Goal: Information Seeking & Learning: Learn about a topic

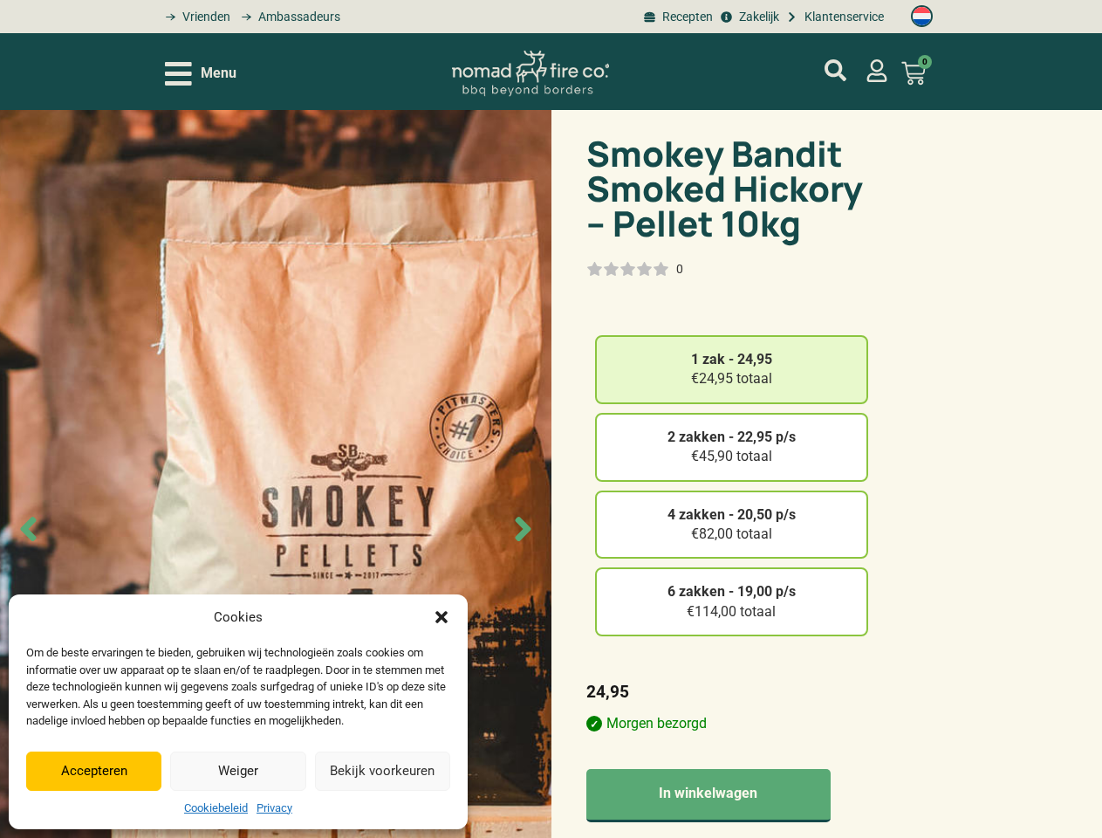
click at [551, 419] on img at bounding box center [275, 529] width 551 height 838
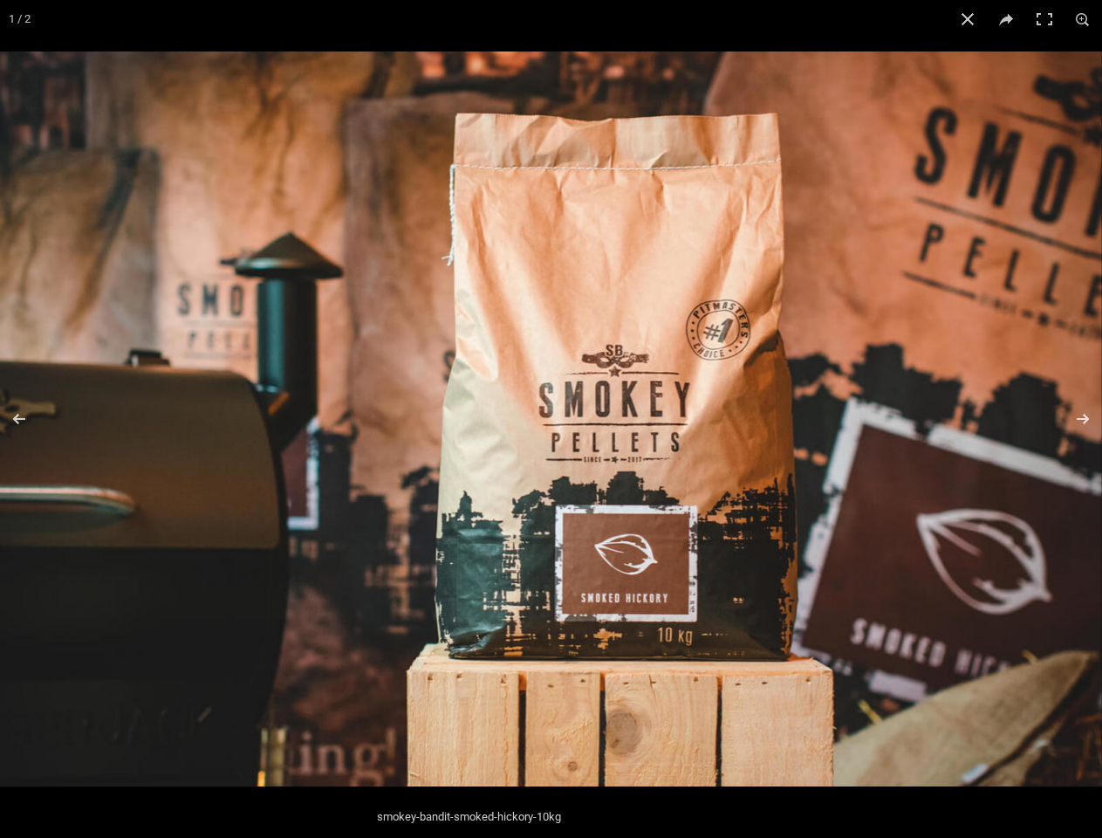
click at [201, 73] on img at bounding box center [551, 418] width 1102 height 735
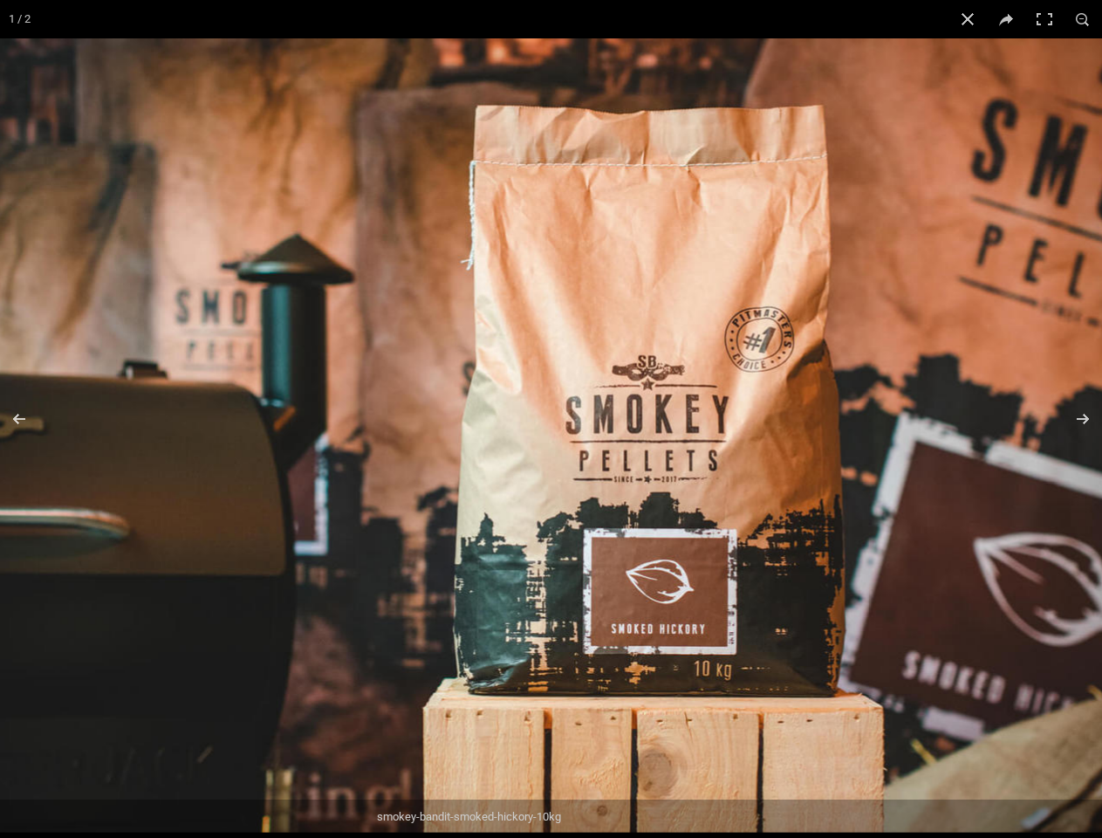
click at [914, 73] on img at bounding box center [578, 434] width 1190 height 793
click at [276, 474] on img at bounding box center [579, 435] width 1192 height 795
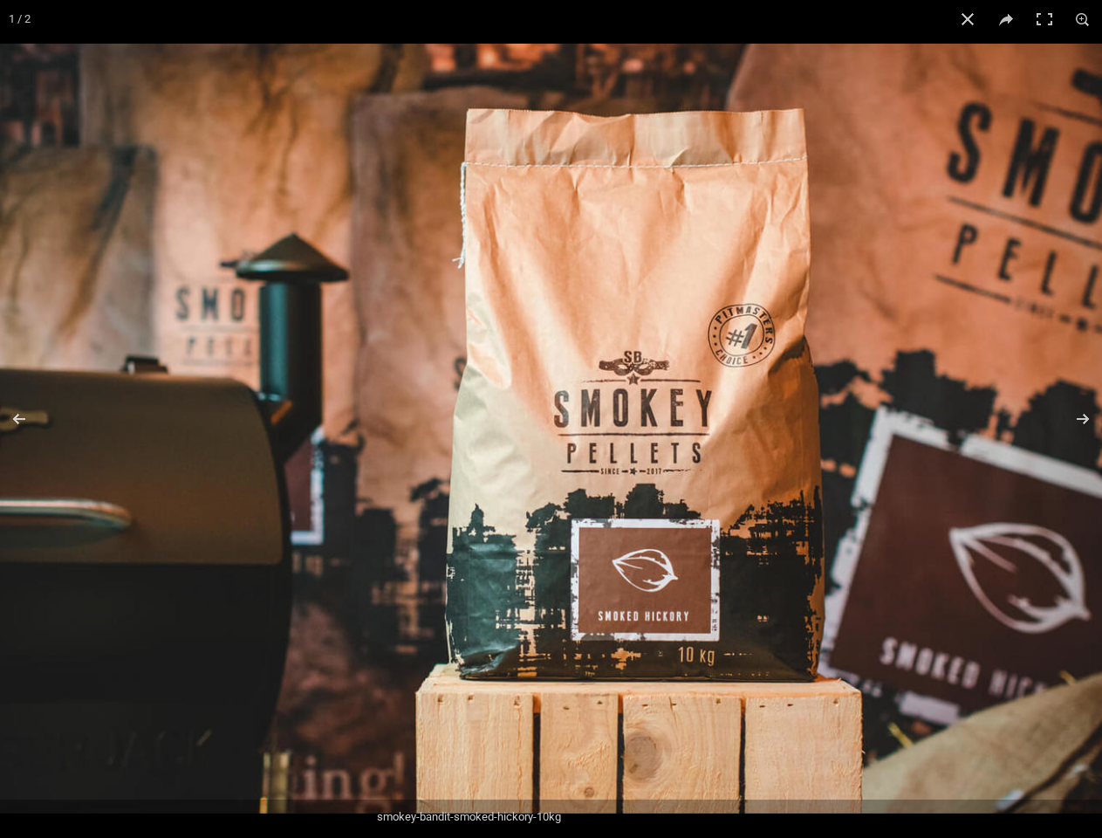
click at [28, 528] on img at bounding box center [567, 428] width 1154 height 769
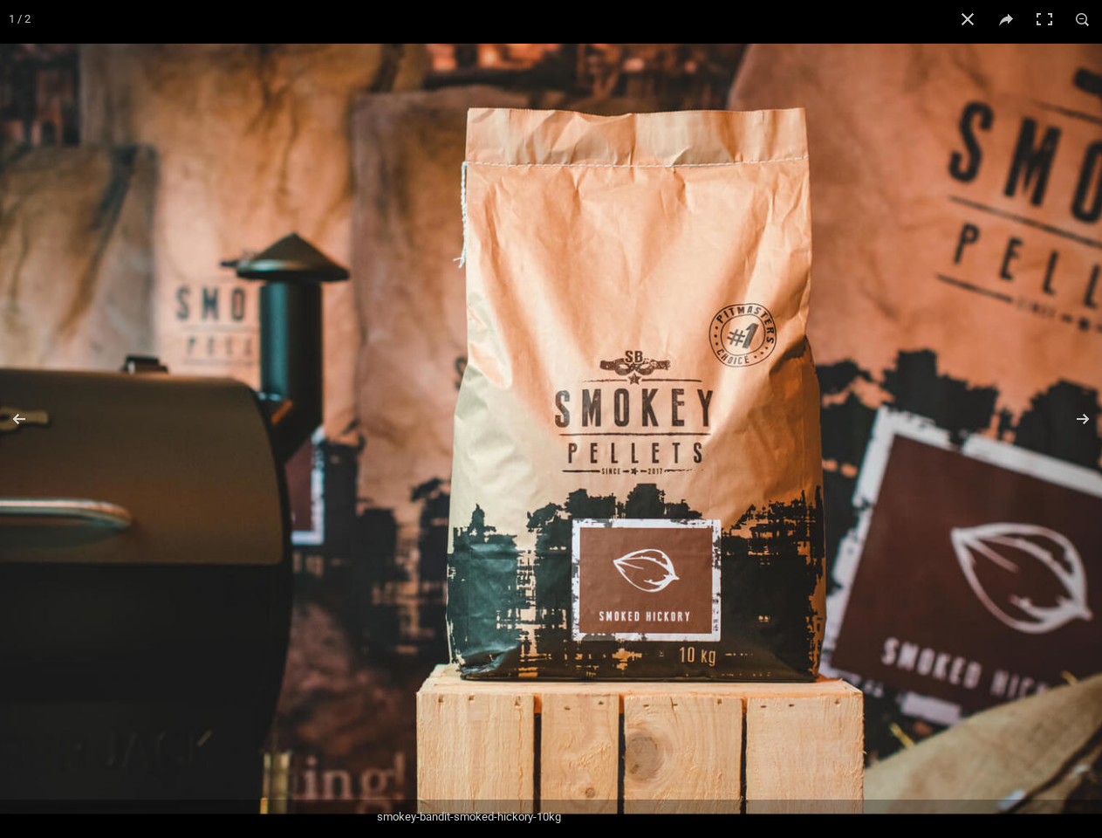
click at [523, 528] on img at bounding box center [567, 429] width 1155 height 770
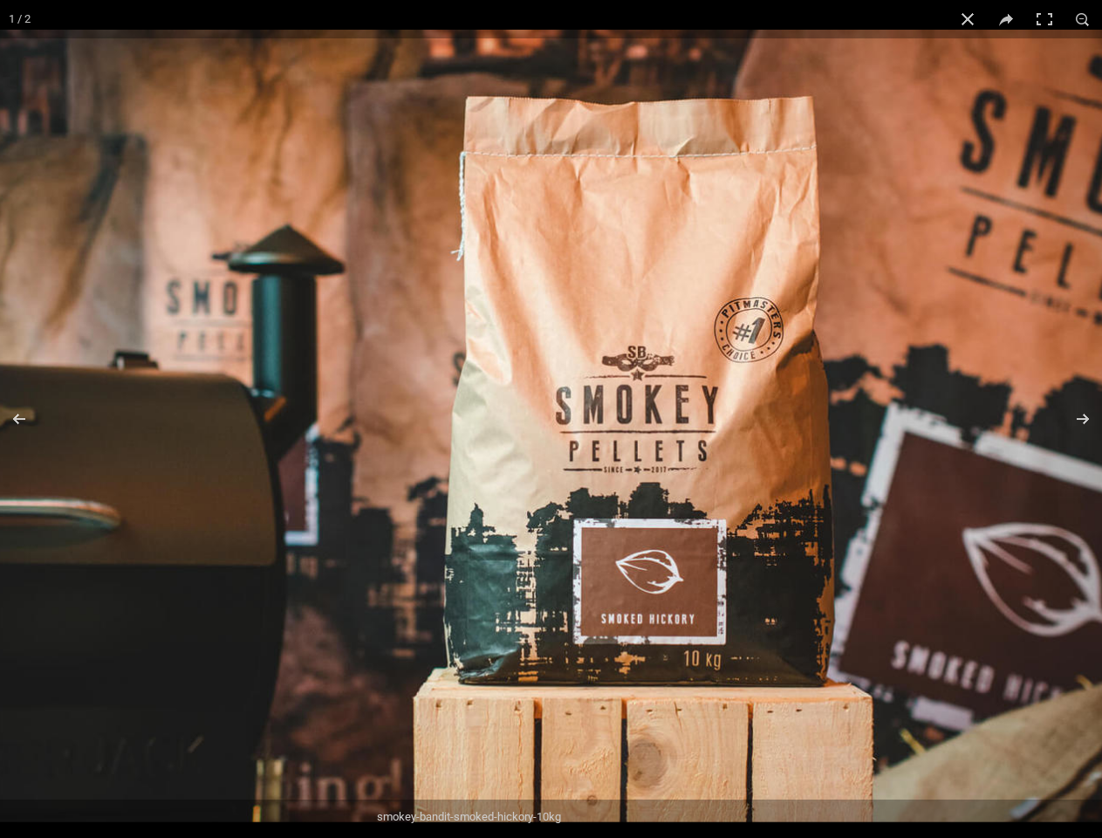
click at [732, 369] on img at bounding box center [569, 425] width 1188 height 791
click at [732, 447] on img at bounding box center [569, 425] width 1188 height 791
click at [732, 524] on img at bounding box center [569, 425] width 1188 height 791
click at [732, 601] on img at bounding box center [569, 425] width 1188 height 791
